Goal: Find specific page/section: Find specific page/section

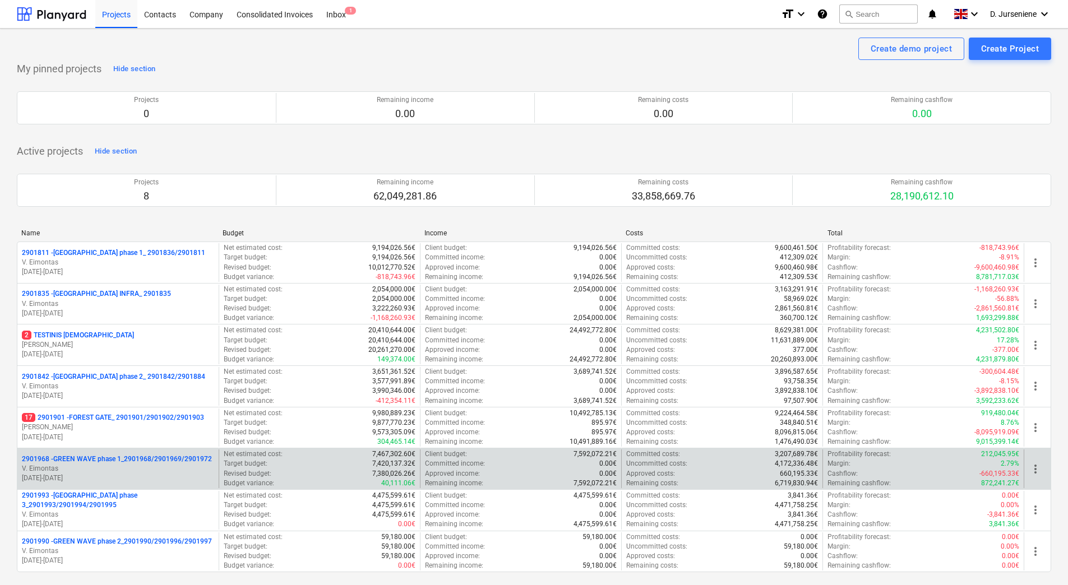
click at [91, 456] on p "2901968 - GREEN WAVE phase 1_2901968/2901969/2901972" at bounding box center [117, 460] width 190 height 10
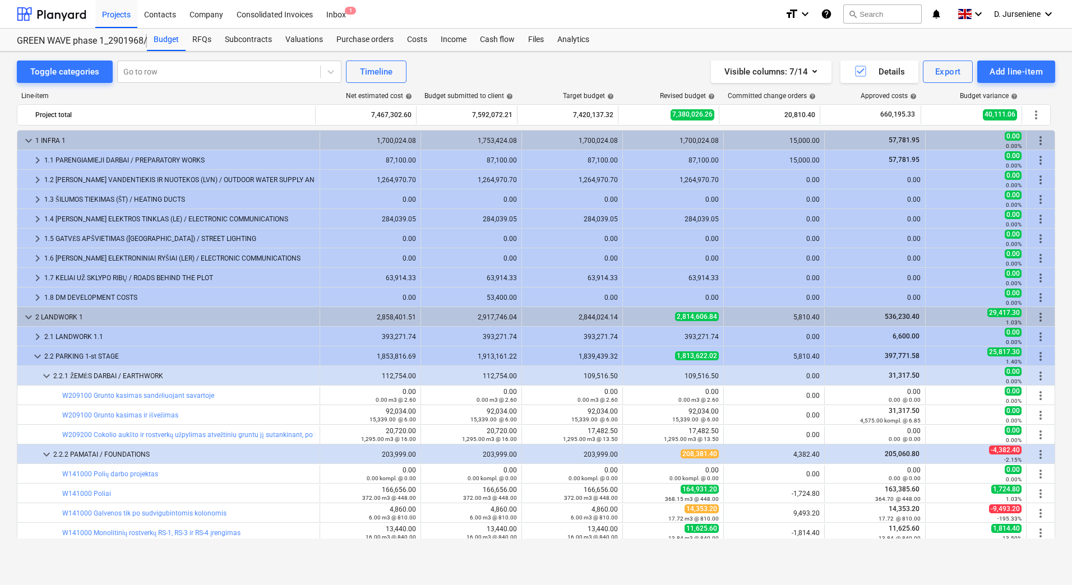
scroll to position [168, 0]
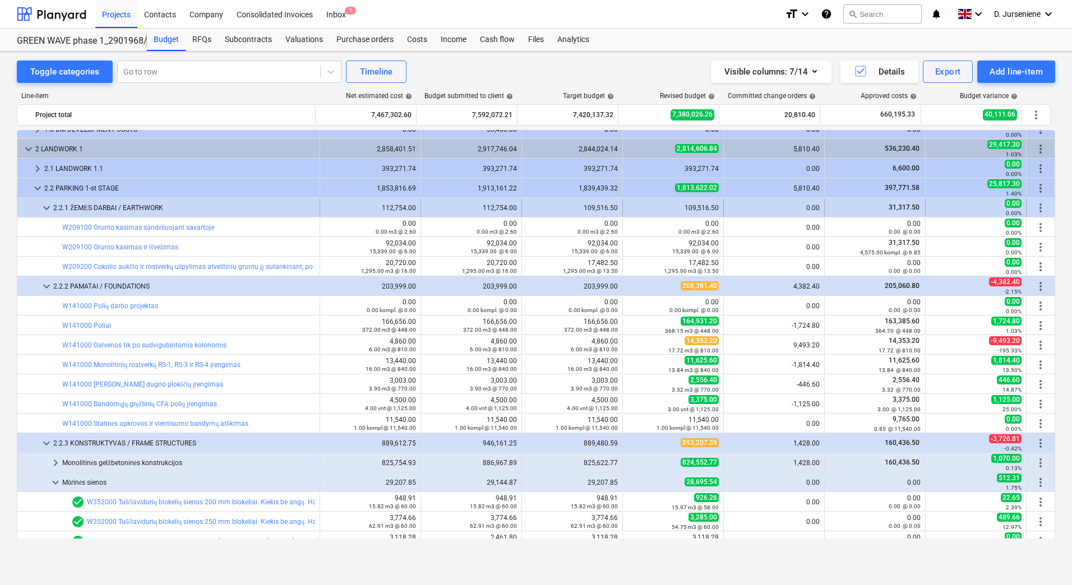
click at [49, 208] on span "keyboard_arrow_down" at bounding box center [46, 207] width 13 height 13
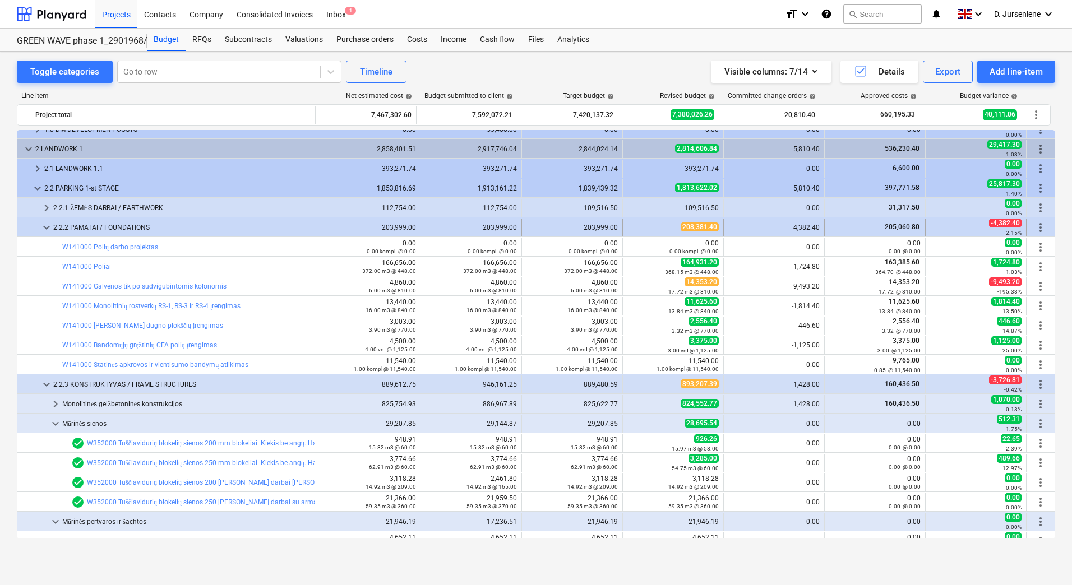
click at [44, 230] on span "keyboard_arrow_down" at bounding box center [46, 227] width 13 height 13
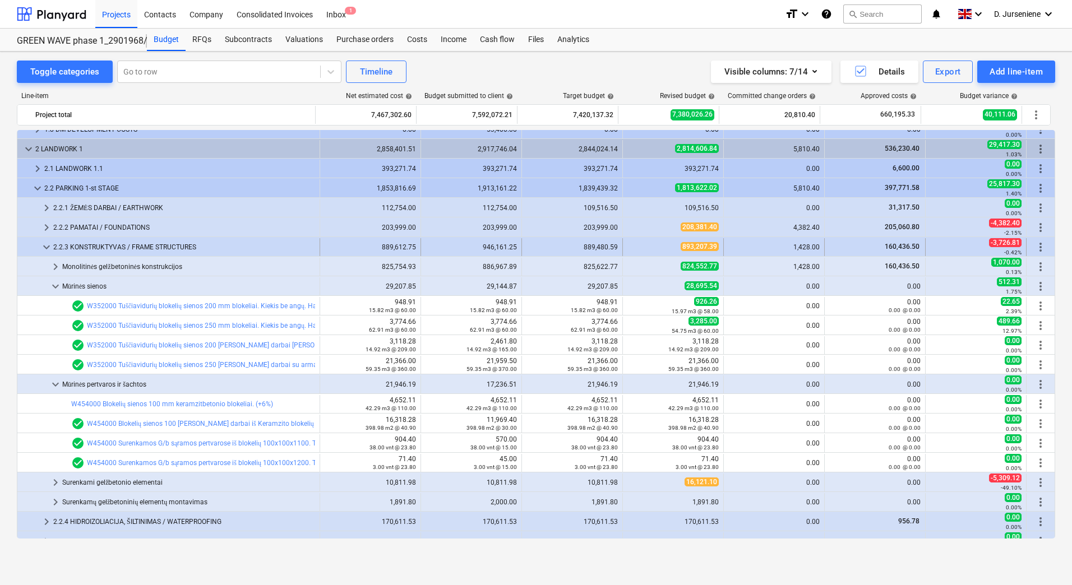
click at [47, 249] on span "keyboard_arrow_down" at bounding box center [46, 246] width 13 height 13
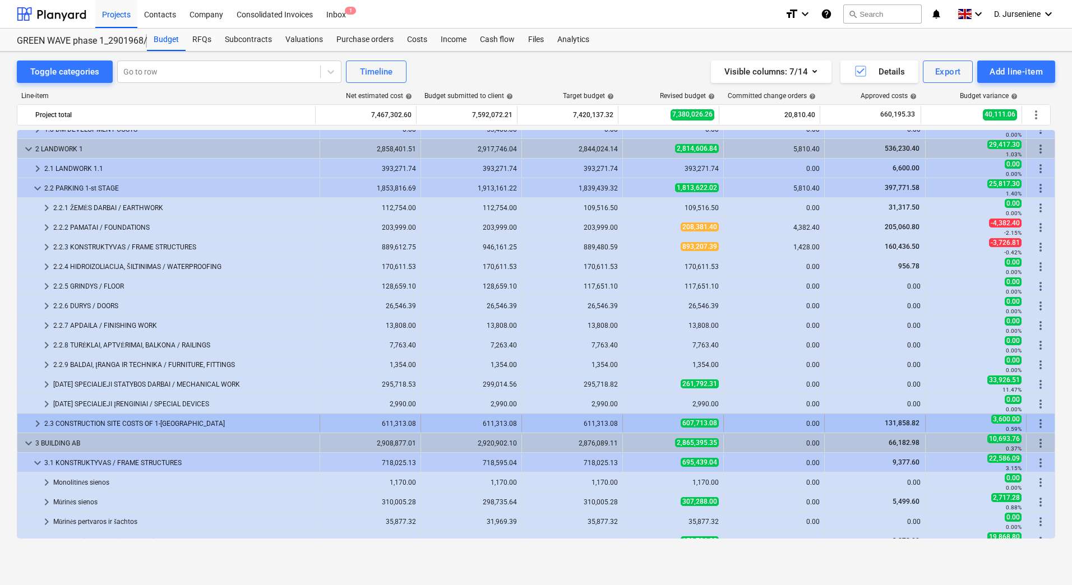
click at [289, 415] on div "2.3 CONSTRUCTION SITE COSTS OF 1-[GEOGRAPHIC_DATA]" at bounding box center [179, 424] width 271 height 18
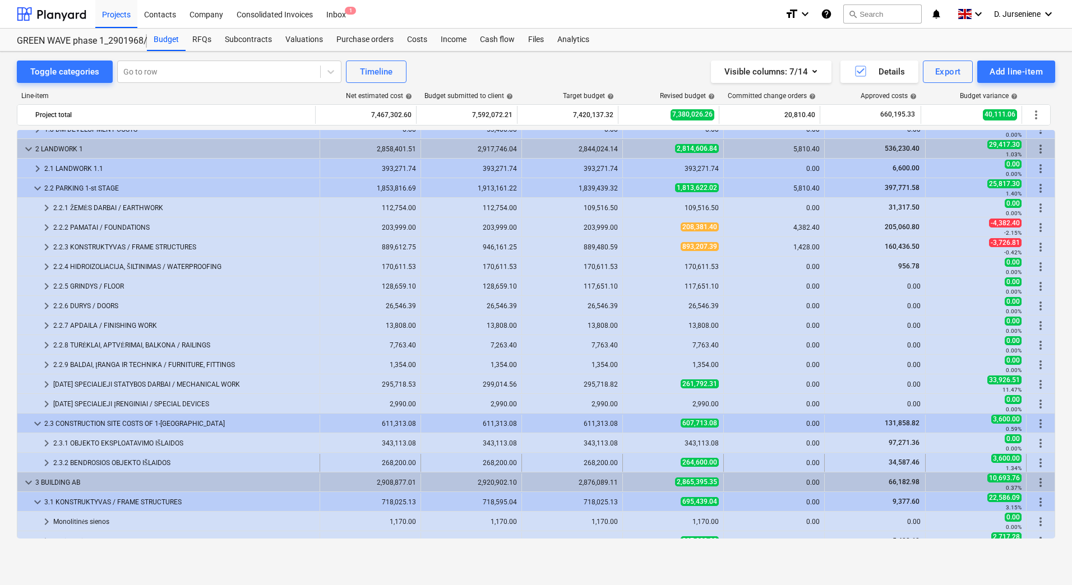
click at [154, 456] on div "2.3.2 BENDROSIOS OBJEKTO IŠLAIDOS" at bounding box center [184, 463] width 262 height 18
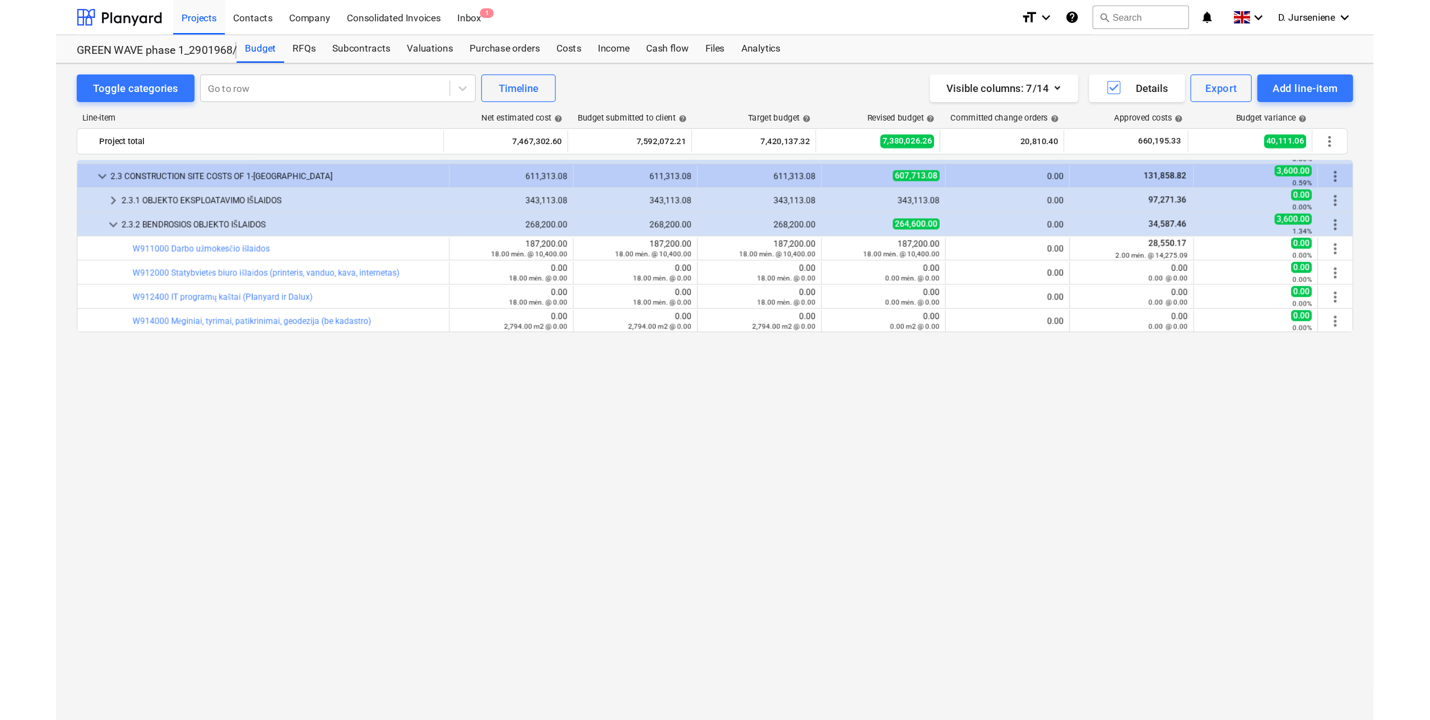
scroll to position [112, 0]
